Goal: Information Seeking & Learning: Find specific page/section

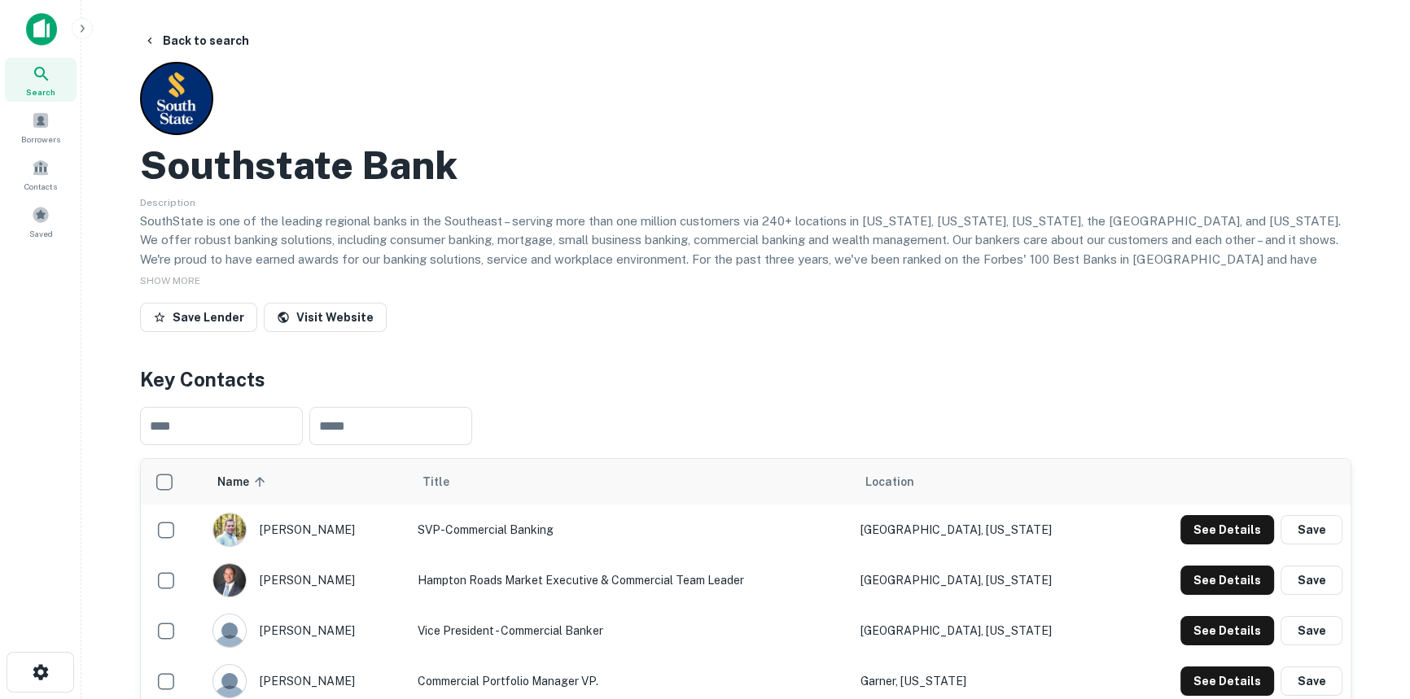
click at [24, 85] on div "Search" at bounding box center [41, 80] width 72 height 44
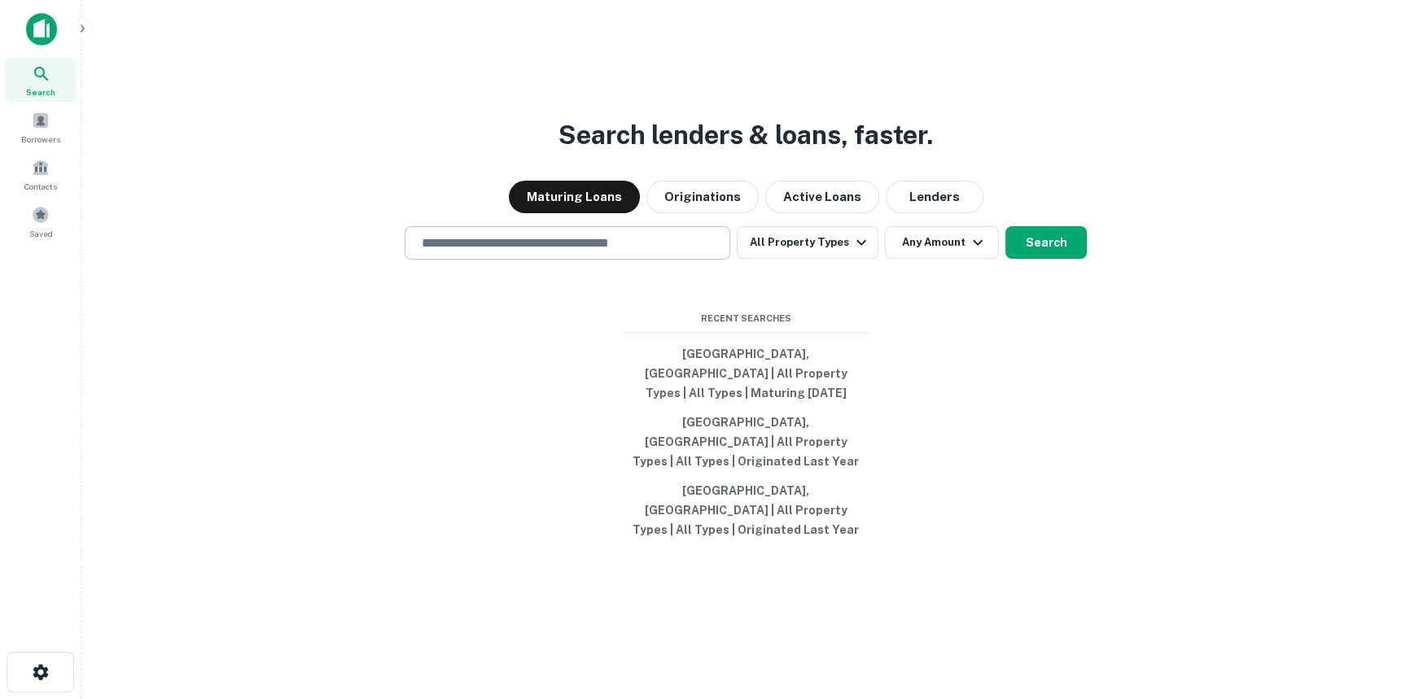
click at [588, 252] on input "text" at bounding box center [567, 243] width 311 height 19
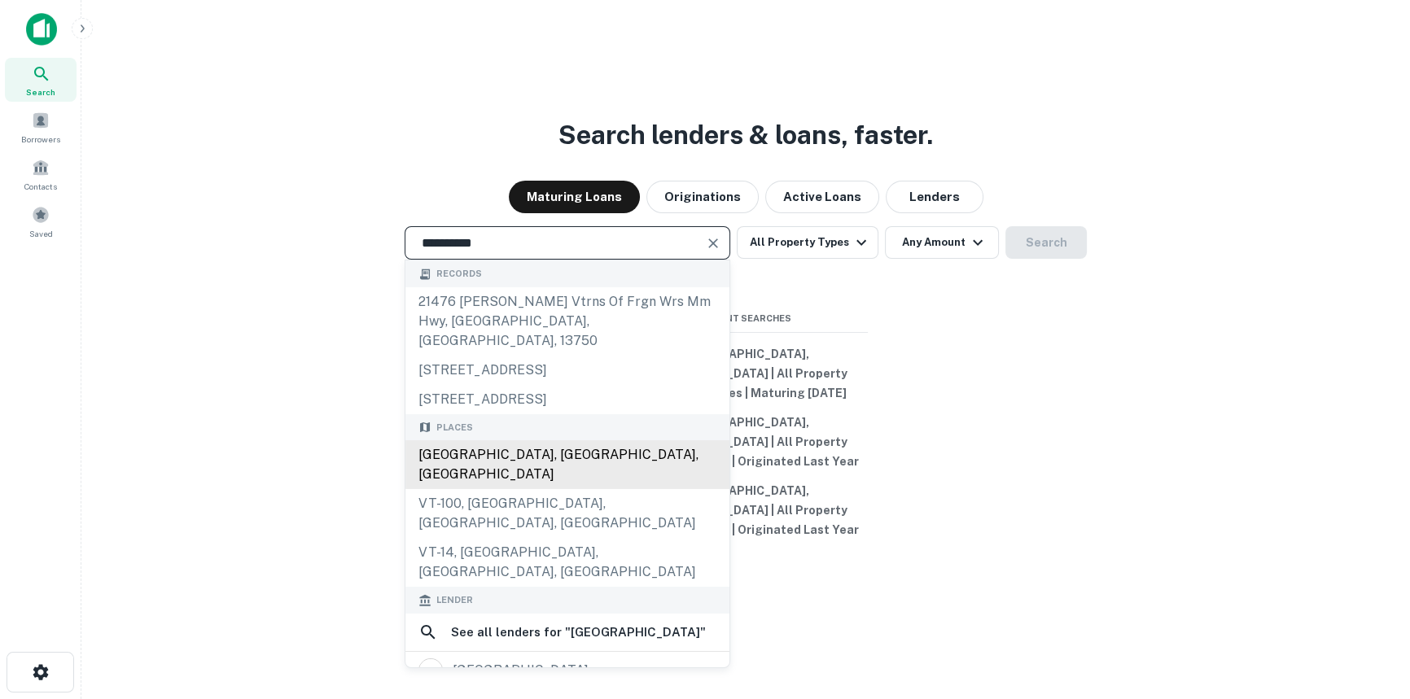
type input "**********"
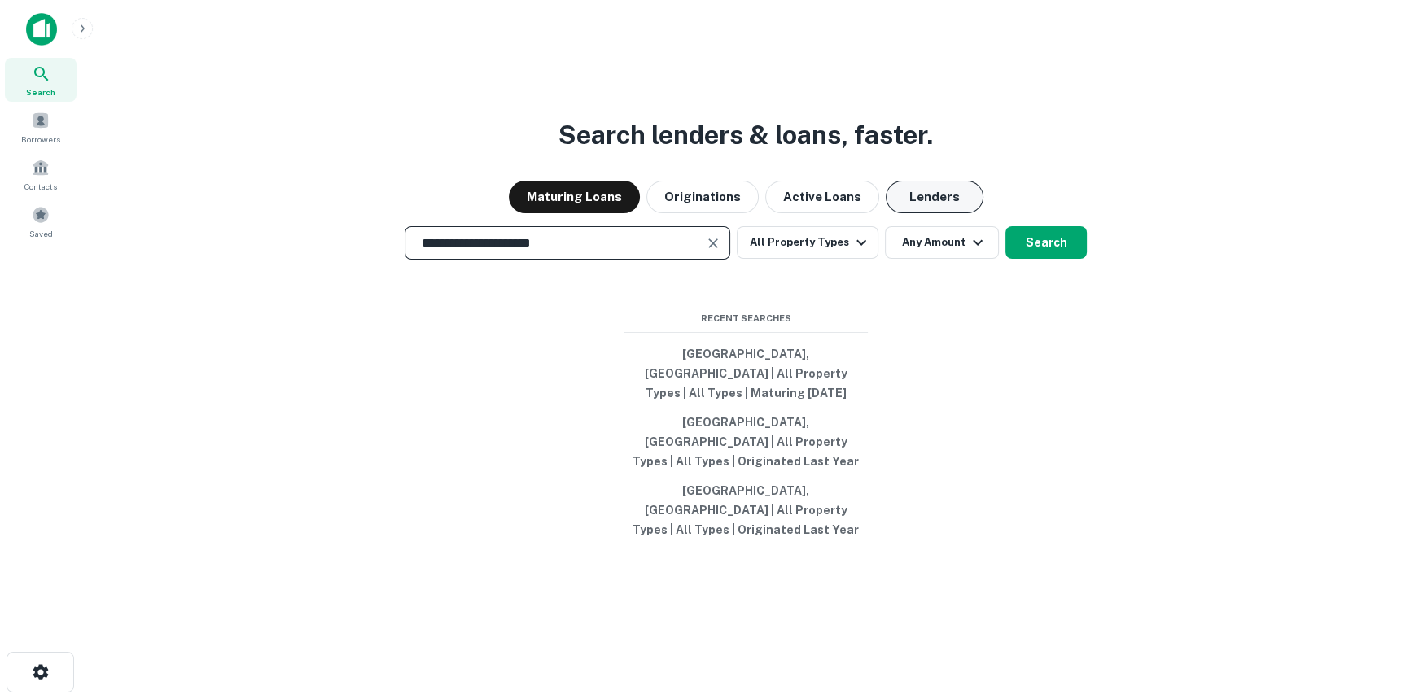
click at [903, 213] on button "Lenders" at bounding box center [935, 197] width 98 height 33
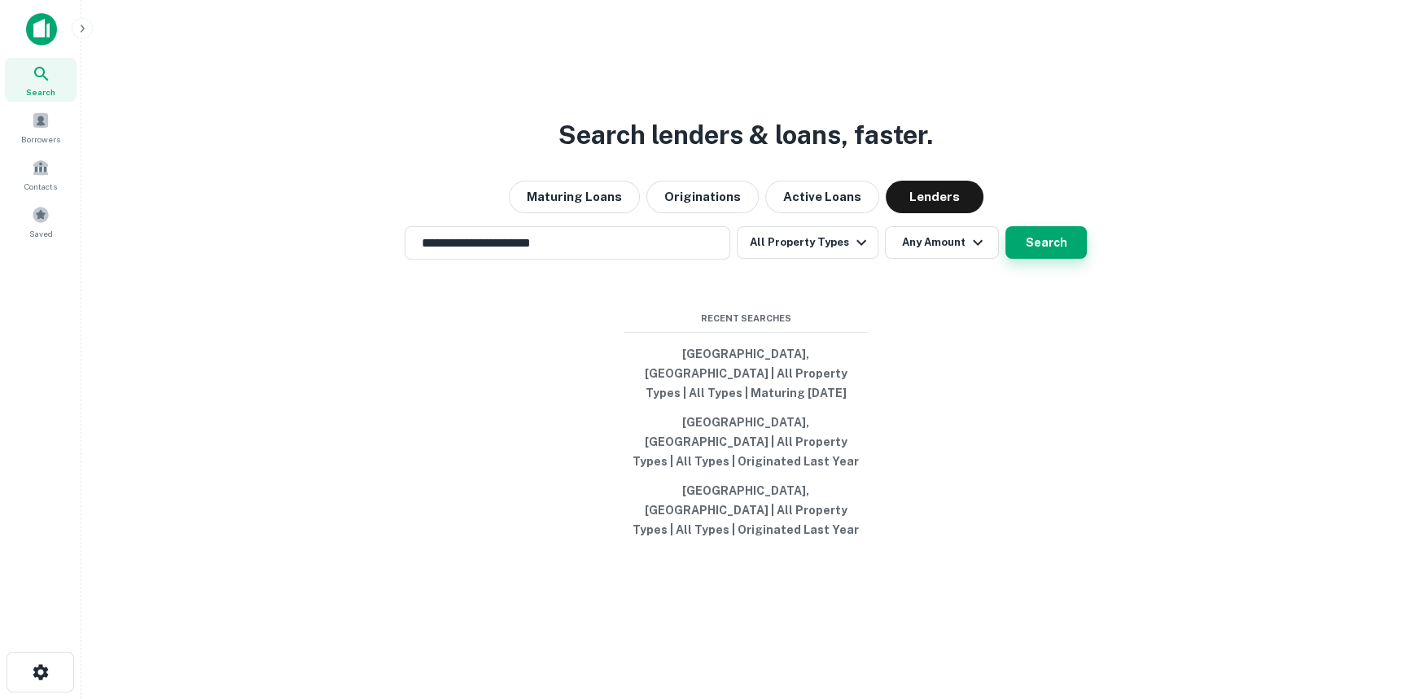
click at [1025, 259] on button "Search" at bounding box center [1045, 242] width 81 height 33
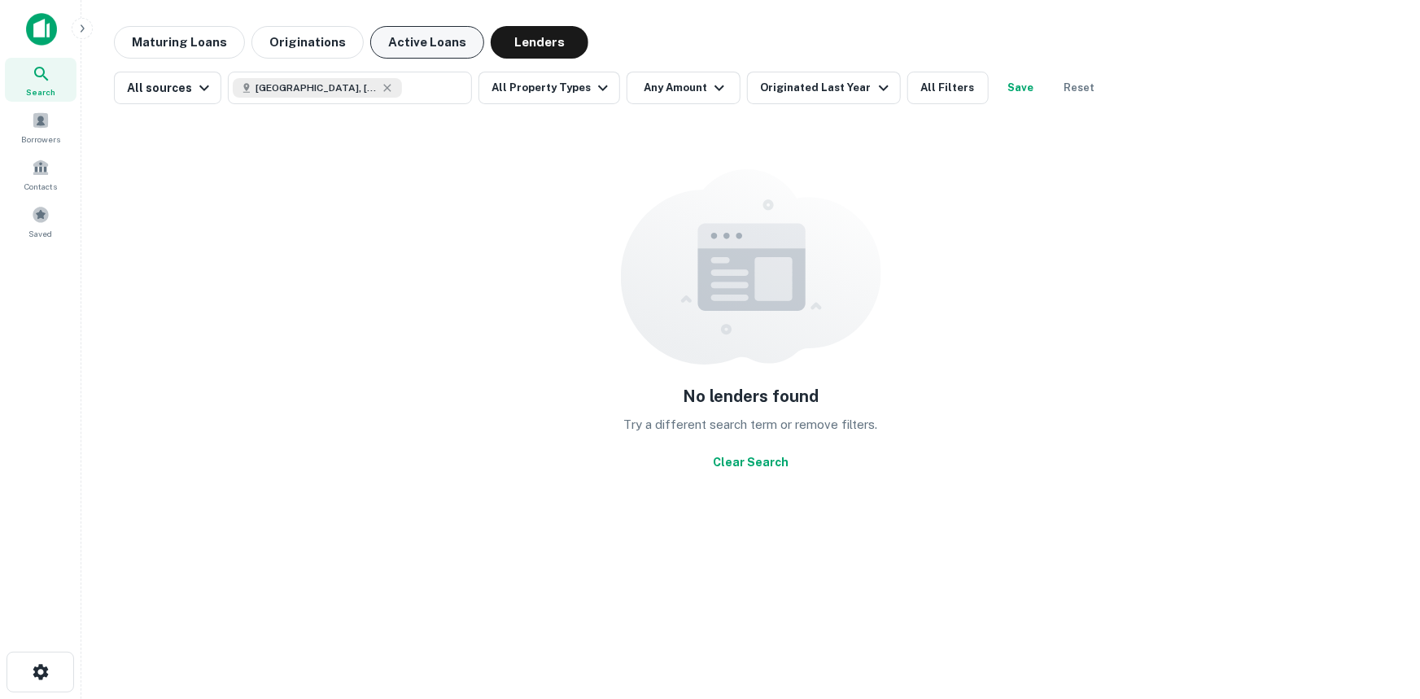
click at [400, 35] on button "Active Loans" at bounding box center [427, 42] width 114 height 33
